Goal: Find specific page/section: Find specific page/section

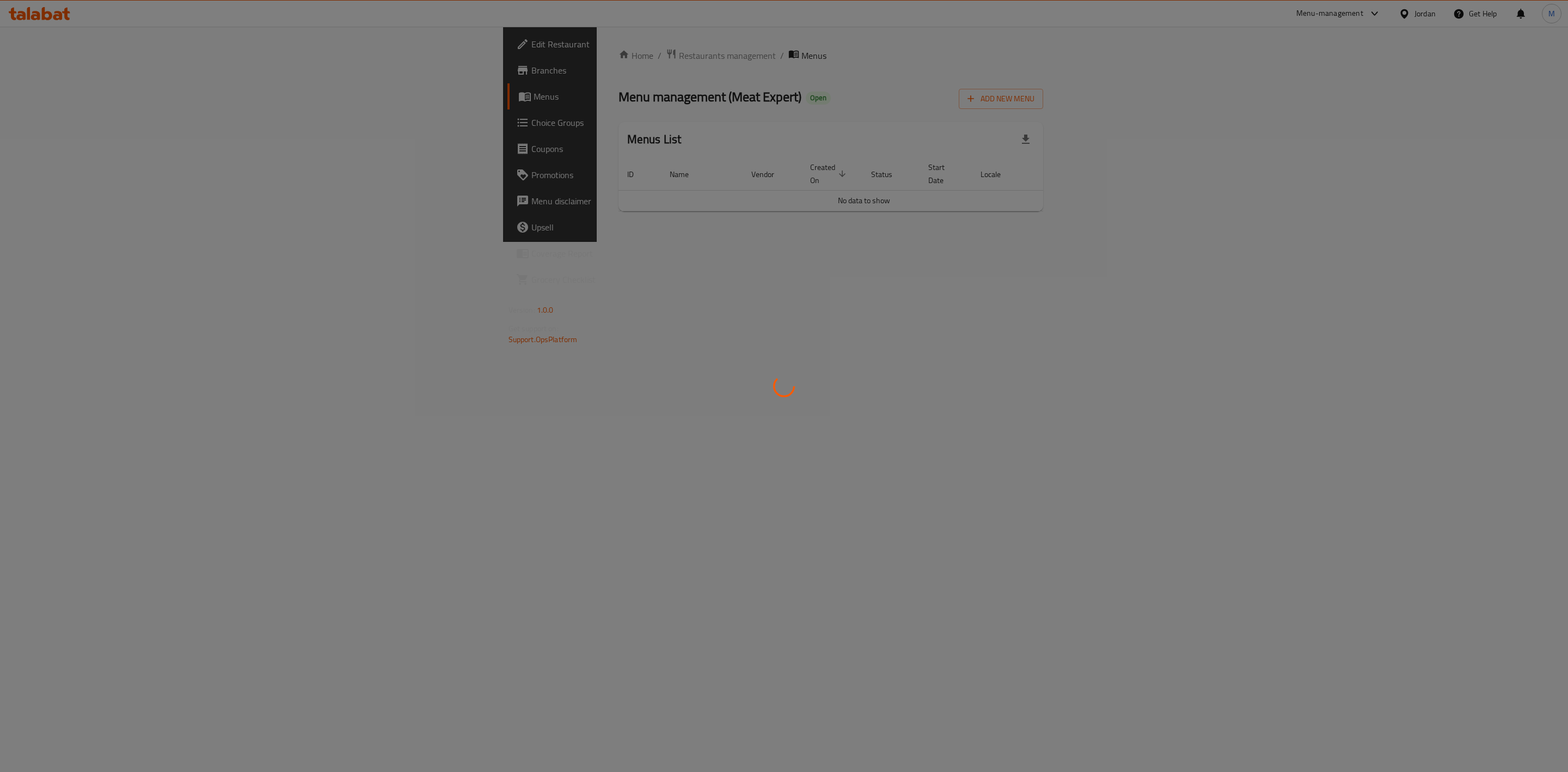
click at [105, 68] on div at bounding box center [784, 386] width 1568 height 772
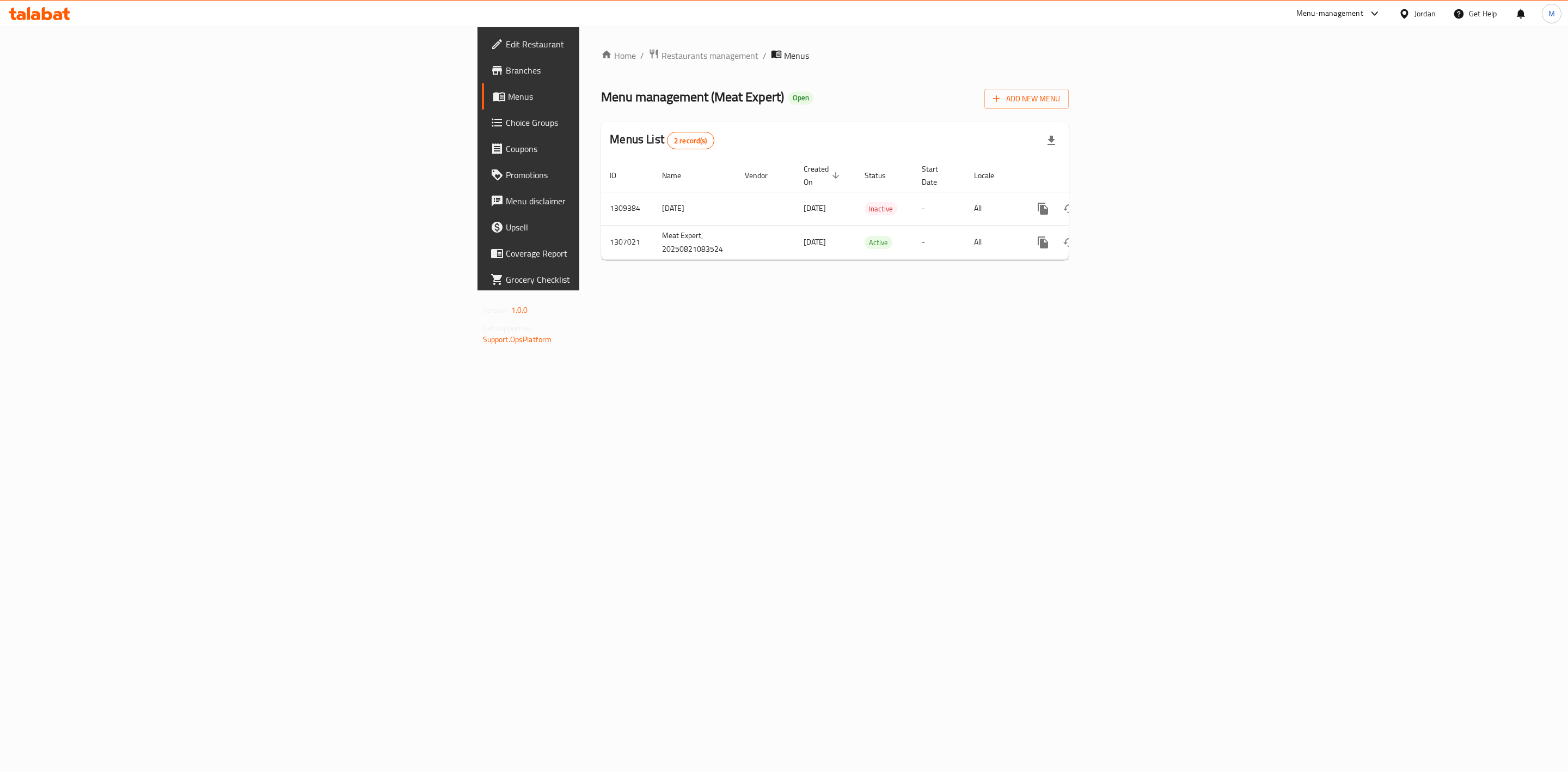
click at [105, 68] on div at bounding box center [784, 386] width 1568 height 772
click at [478, 67] on div "Edit Restaurant Branches Menus Choice Groups Coupons Promotions Menu disclaimer…" at bounding box center [785, 158] width 614 height 264
click at [506, 67] on span "Branches" at bounding box center [618, 70] width 225 height 13
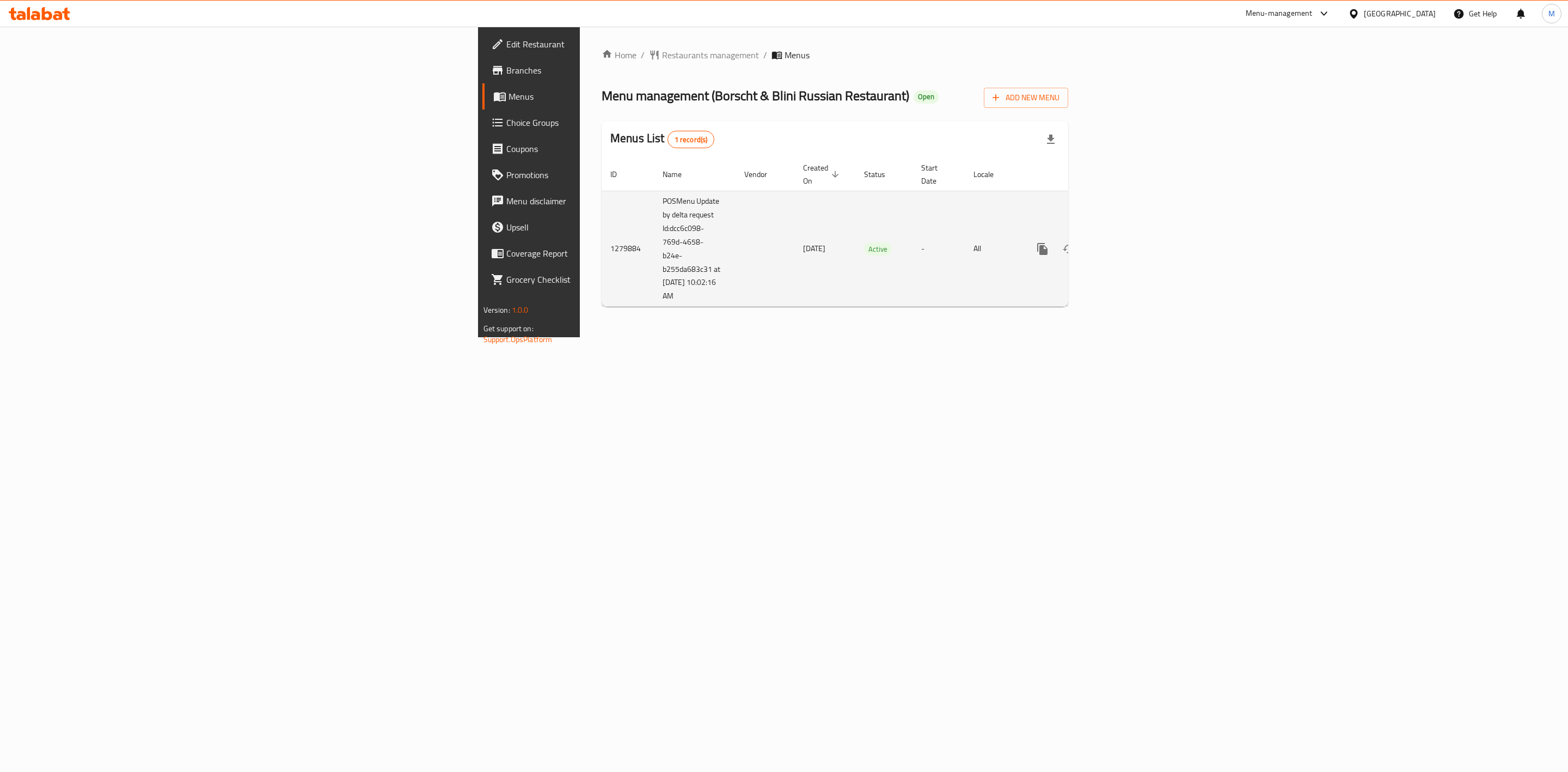
click at [1128, 243] on icon "enhanced table" at bounding box center [1121, 249] width 13 height 13
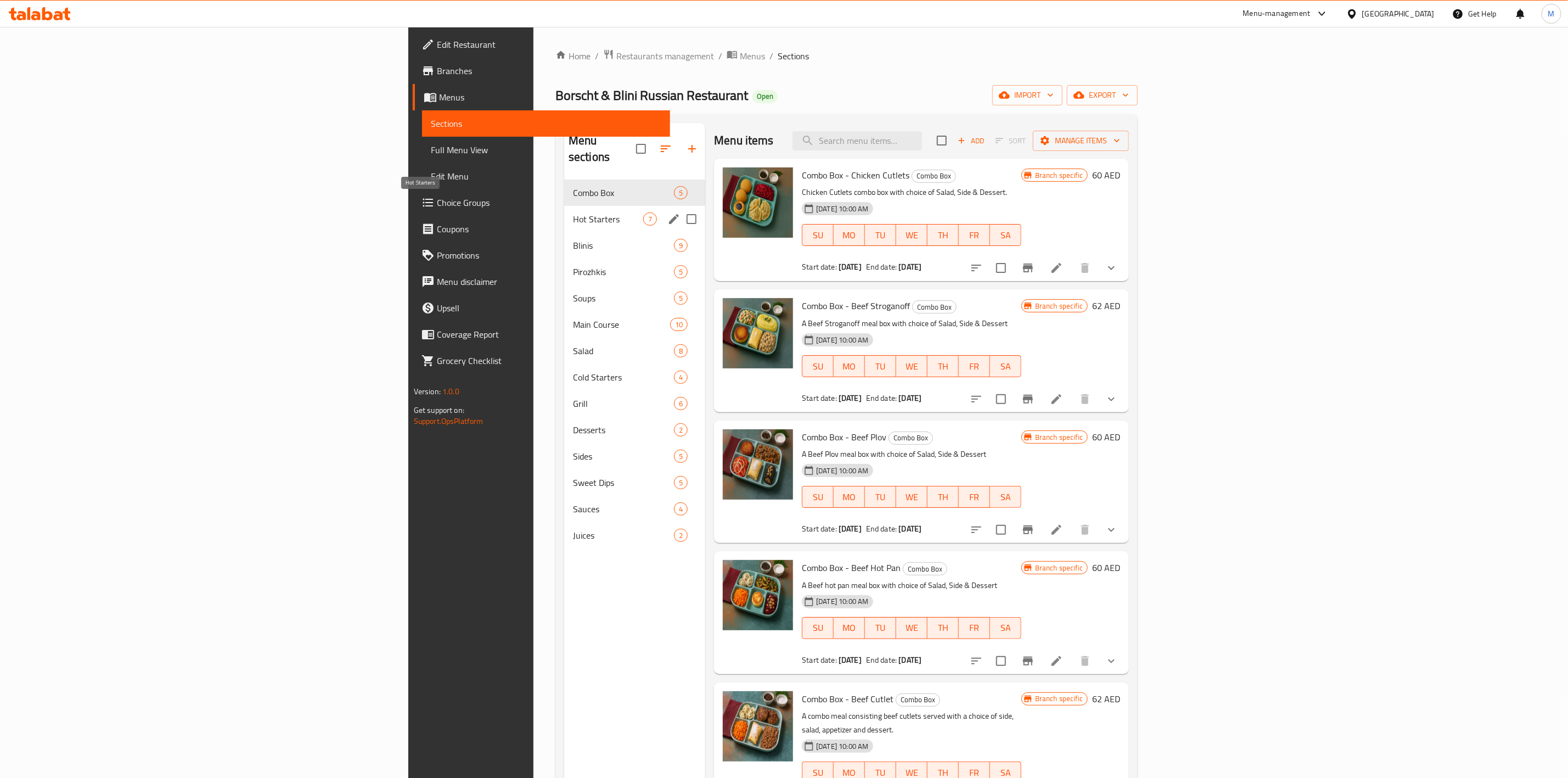
click at [573, 213] on span "Hot Starters" at bounding box center [608, 219] width 70 height 13
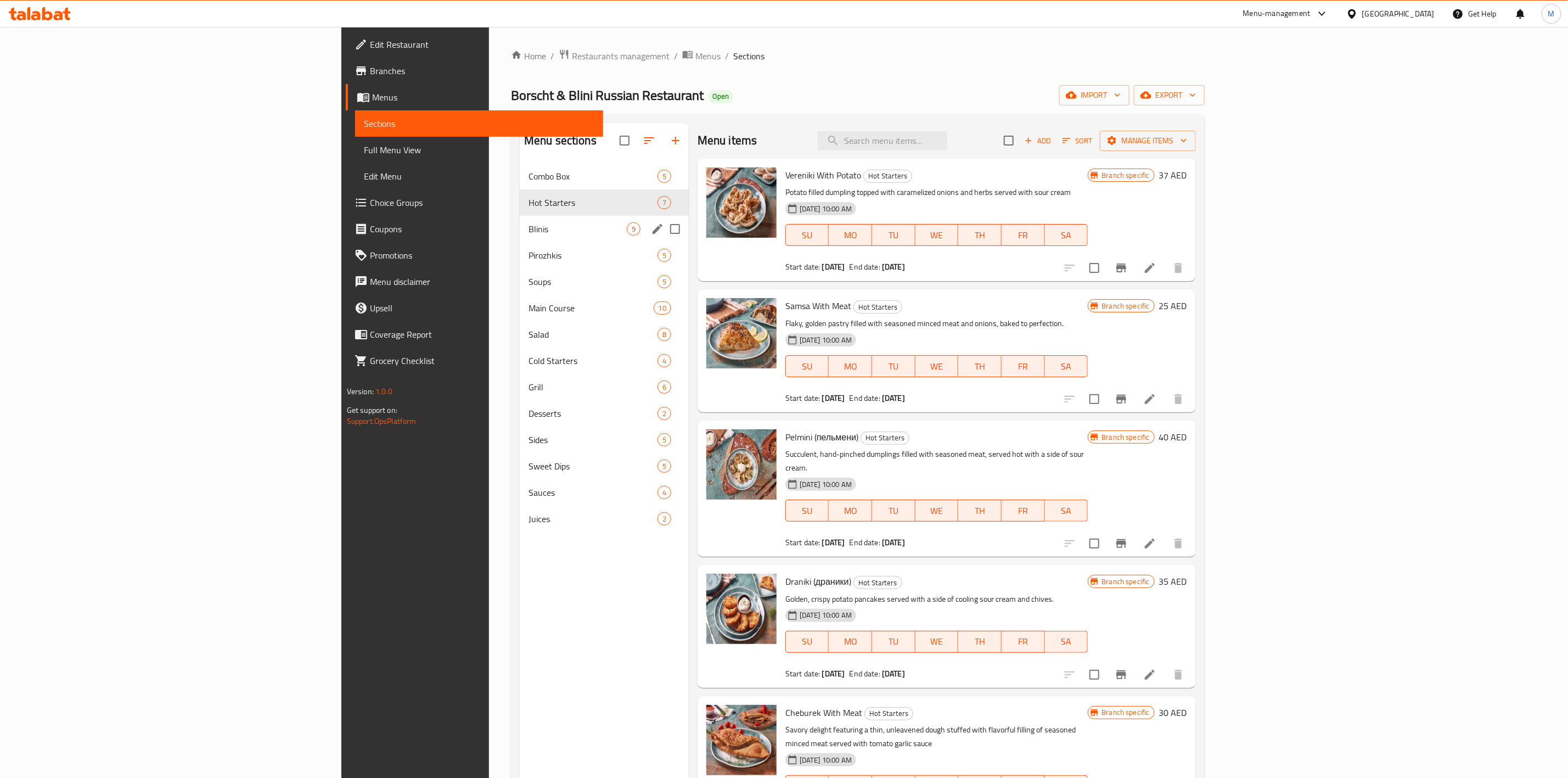
click at [520, 236] on div "Blinis 9" at bounding box center [604, 229] width 169 height 27
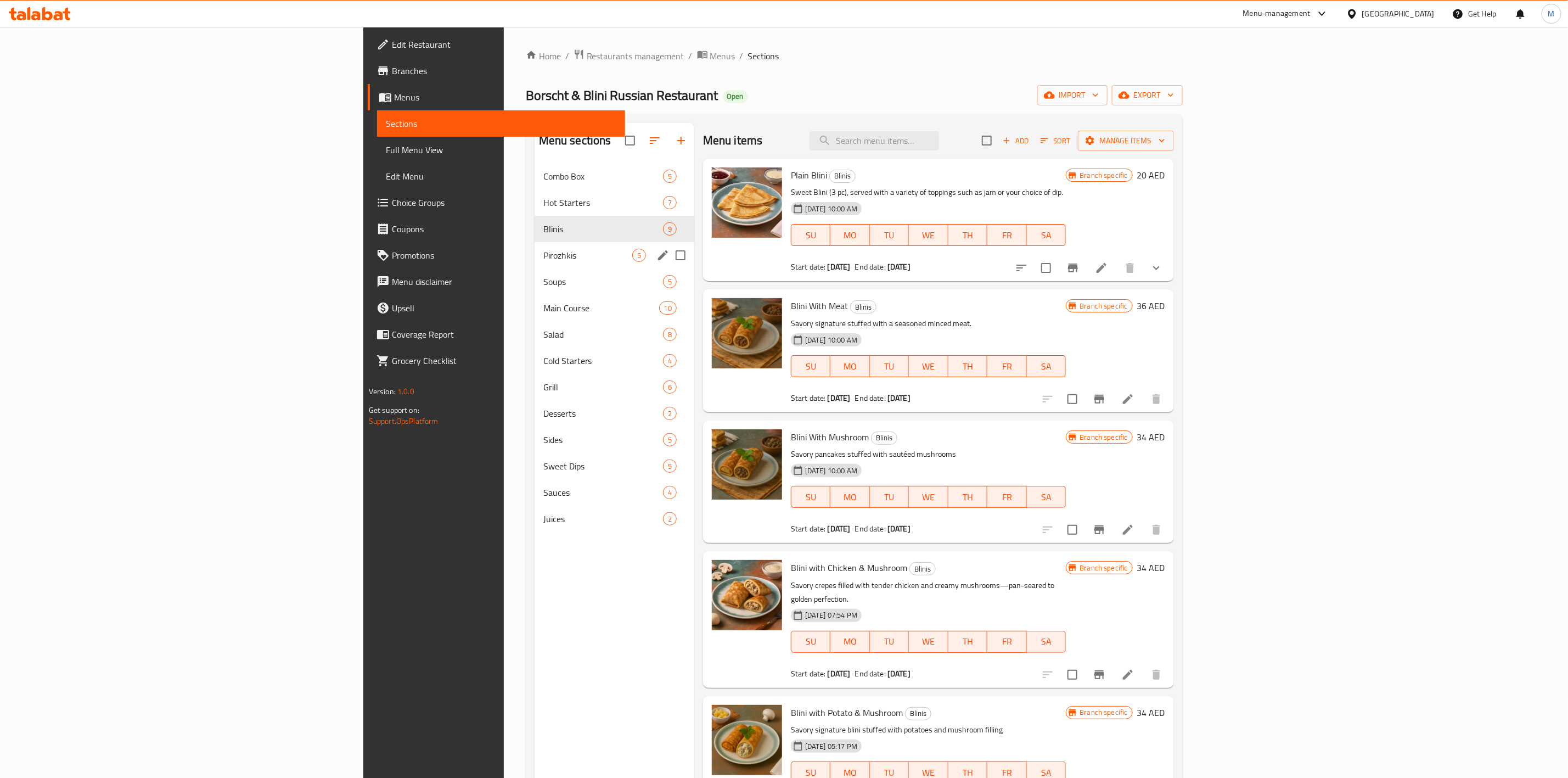
click at [535, 266] on div "Pirozhkis 5" at bounding box center [614, 255] width 160 height 27
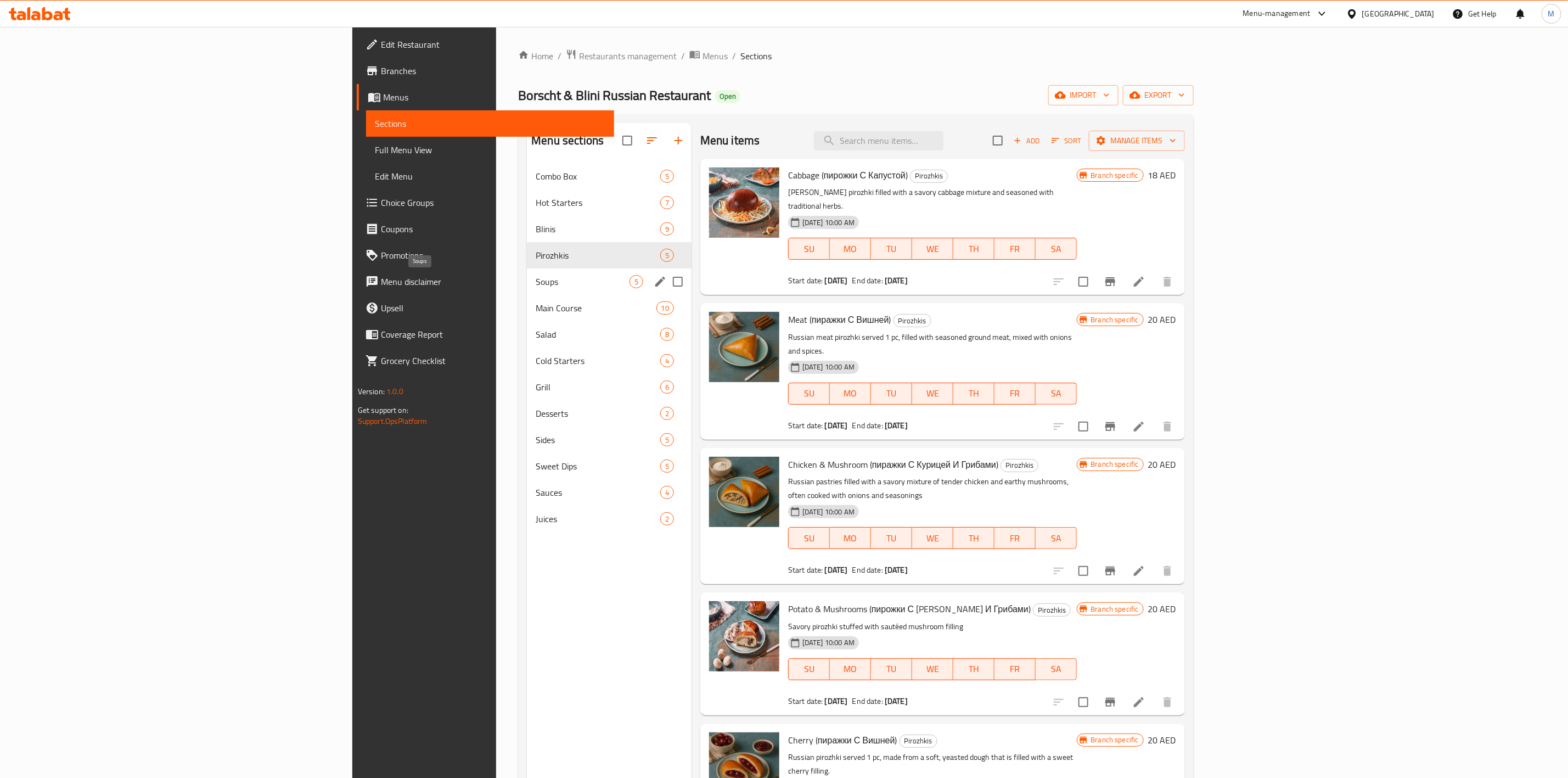
click at [527, 299] on div "Main Course 10" at bounding box center [609, 308] width 165 height 27
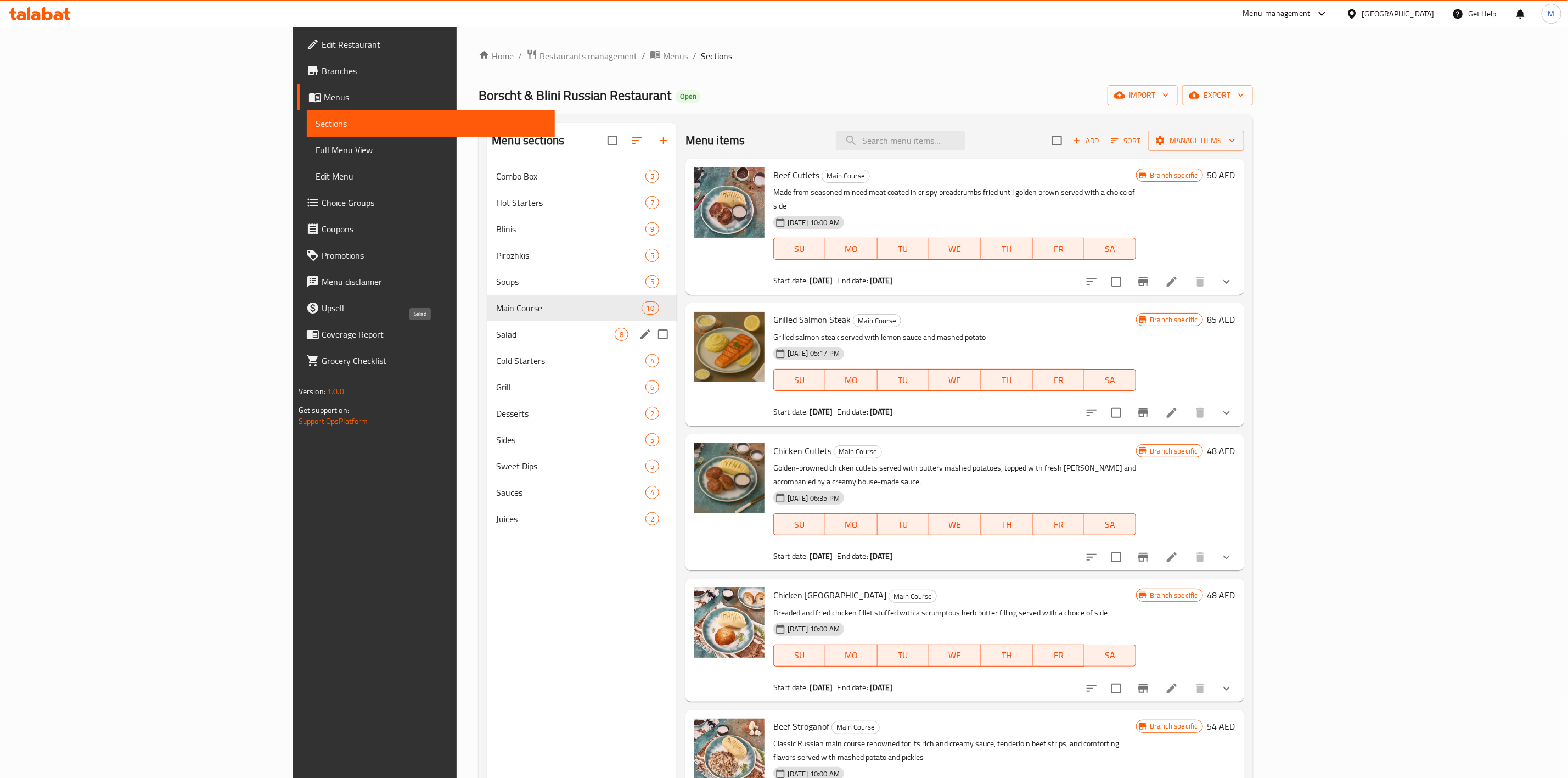
click at [496, 331] on span "Salad" at bounding box center [555, 335] width 118 height 13
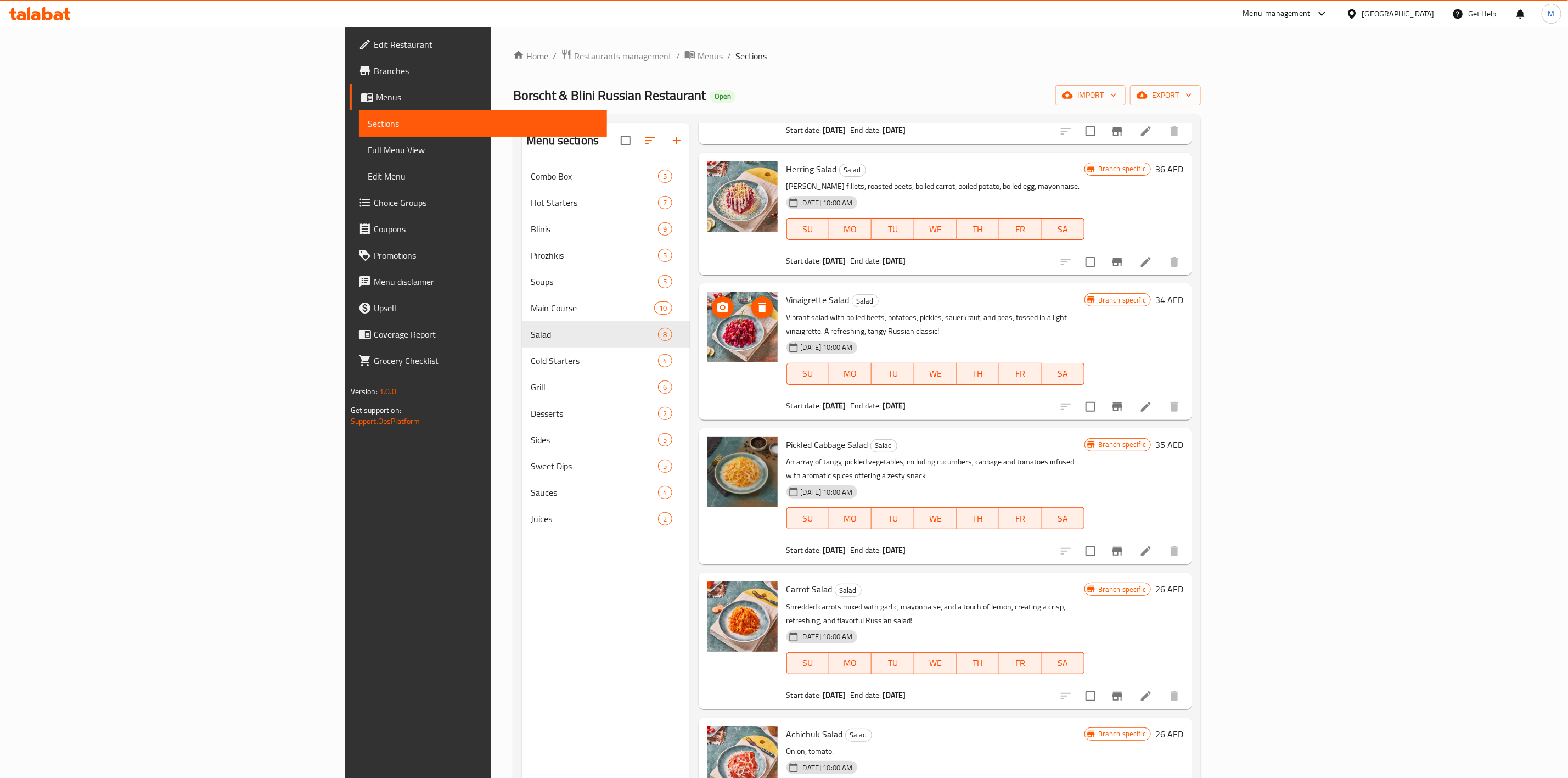
scroll to position [154, 0]
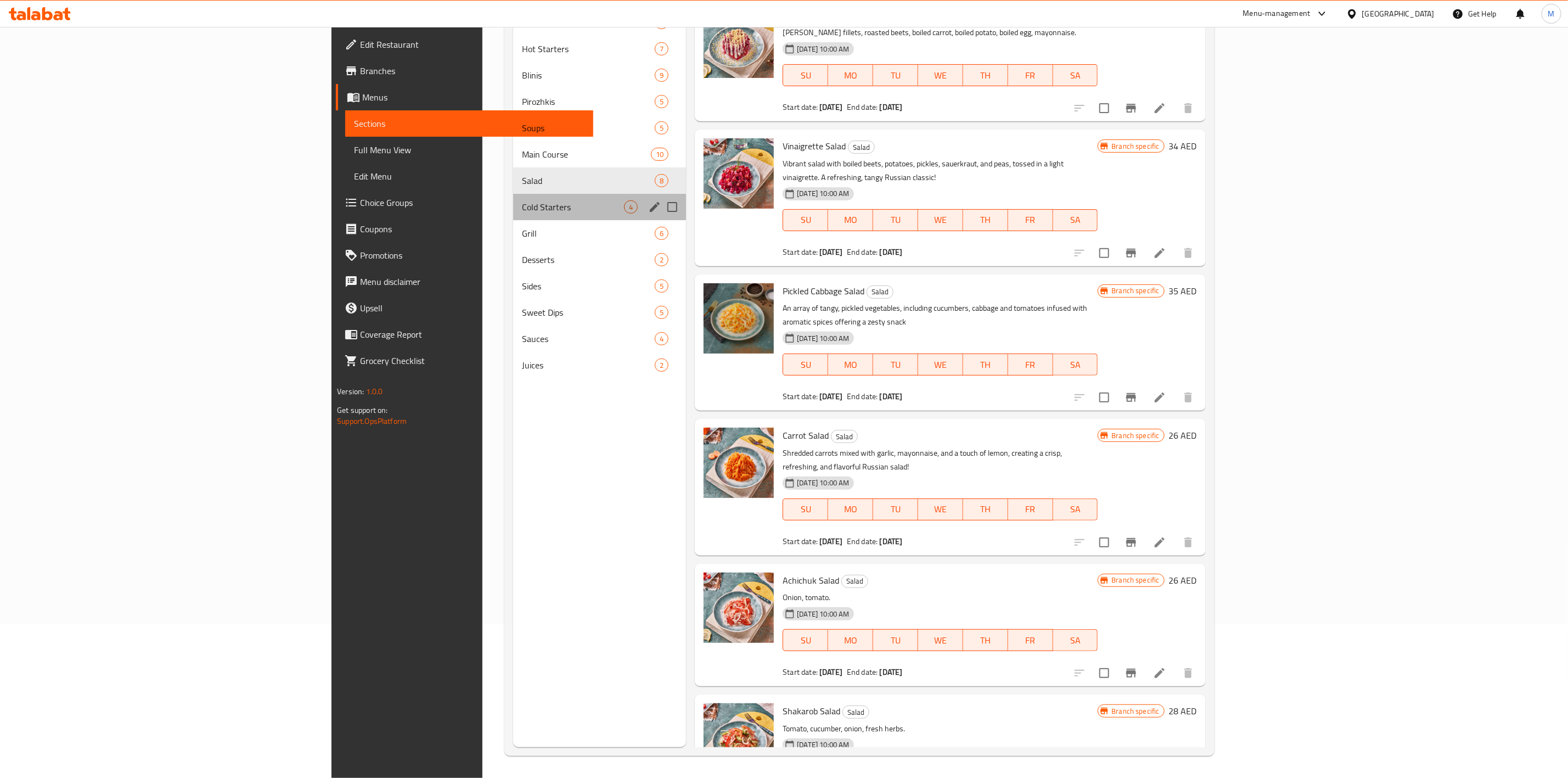
click at [522, 213] on span "Cold Starters" at bounding box center [573, 207] width 102 height 13
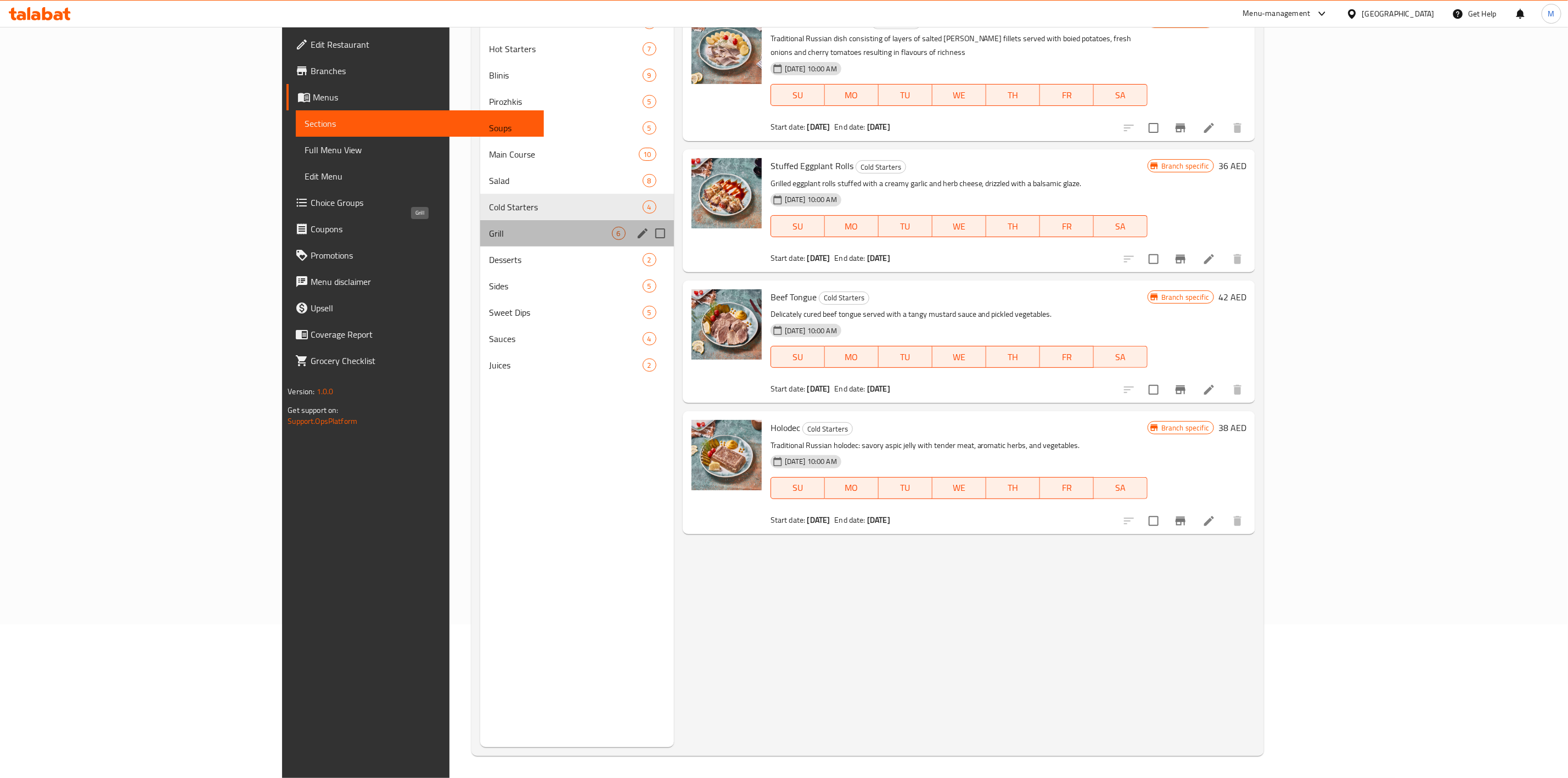
click at [489, 235] on span "Grill" at bounding box center [550, 233] width 123 height 13
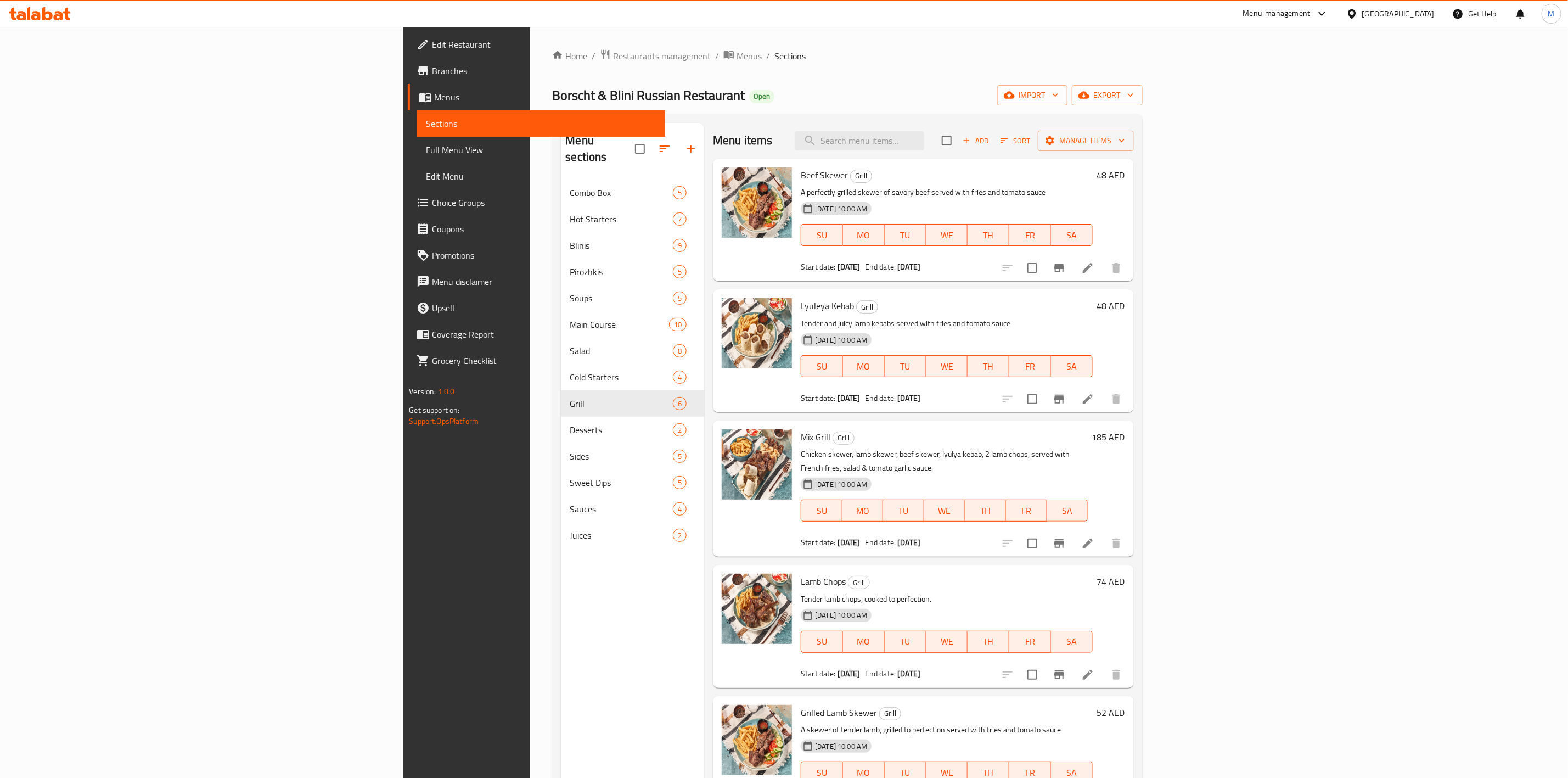
click at [408, 53] on link "Edit Restaurant" at bounding box center [537, 44] width 258 height 27
